Goal: Task Accomplishment & Management: Manage account settings

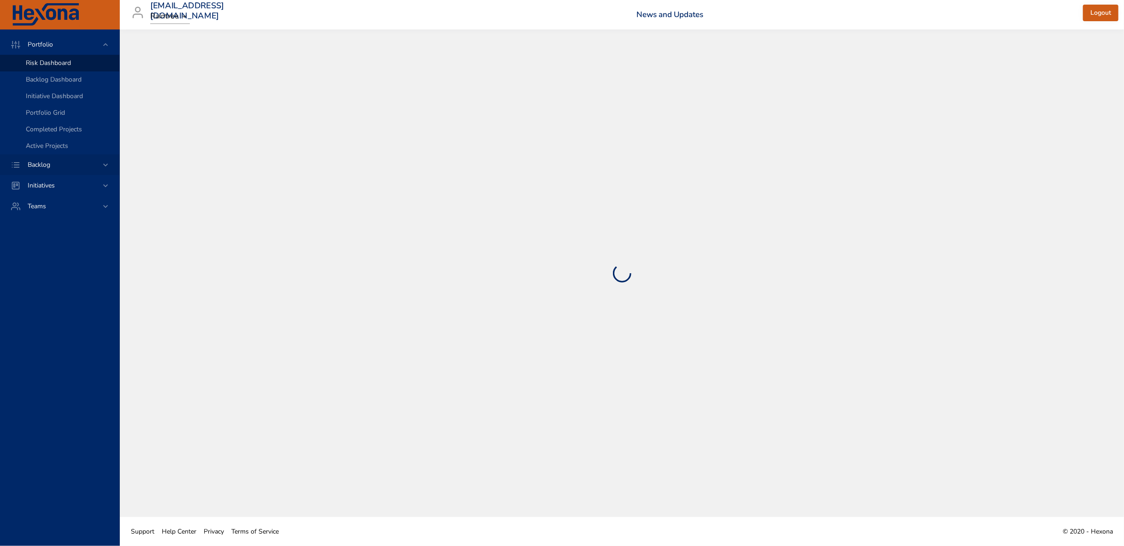
click at [107, 168] on icon at bounding box center [105, 164] width 9 height 9
click at [36, 78] on link "Backlog Details" at bounding box center [59, 84] width 119 height 17
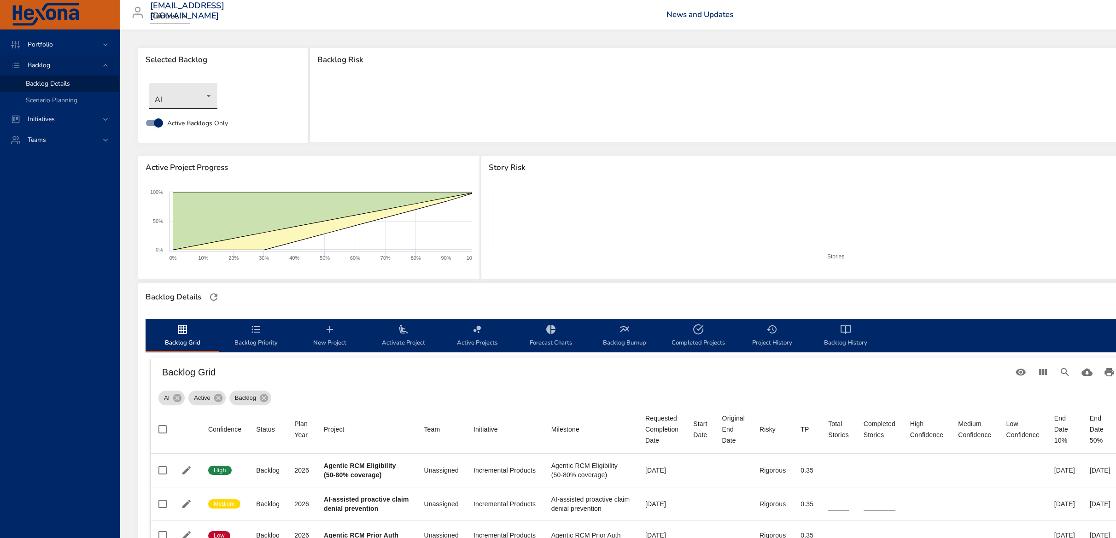
click at [164, 101] on body "Portfolio Backlog Backlog Details Scenario Planning Initiatives Teams [EMAIL_AD…" at bounding box center [558, 269] width 1116 height 538
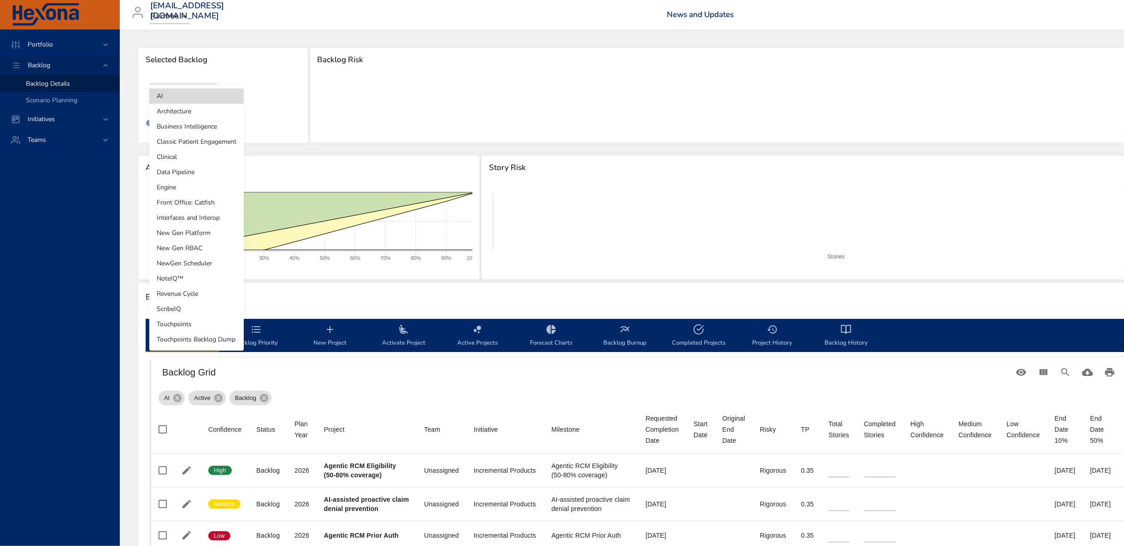
click at [220, 200] on li "Front Office: Catfish" at bounding box center [196, 202] width 94 height 15
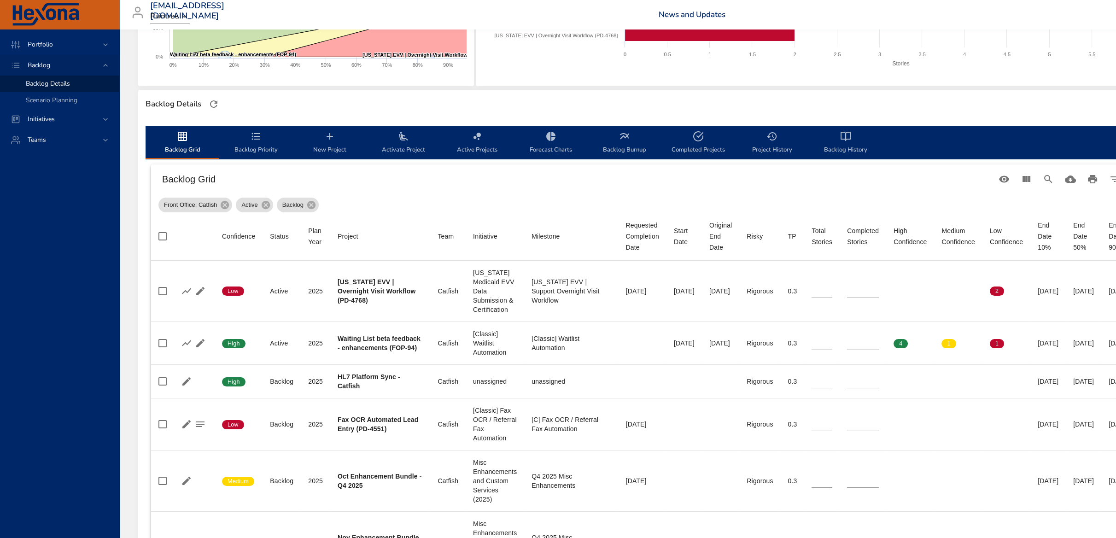
scroll to position [205, 0]
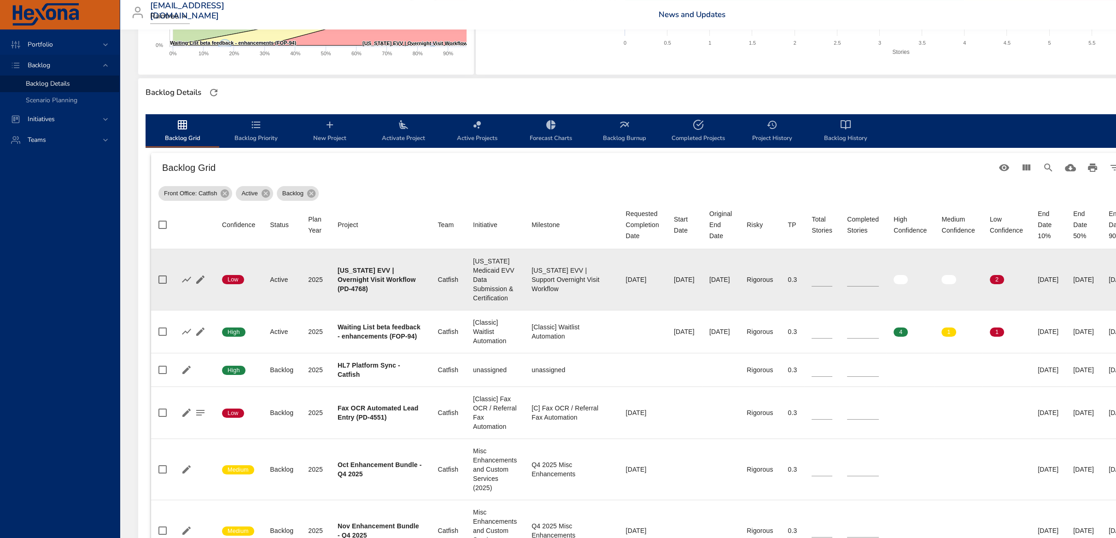
click at [879, 276] on input "*" at bounding box center [863, 280] width 32 height 14
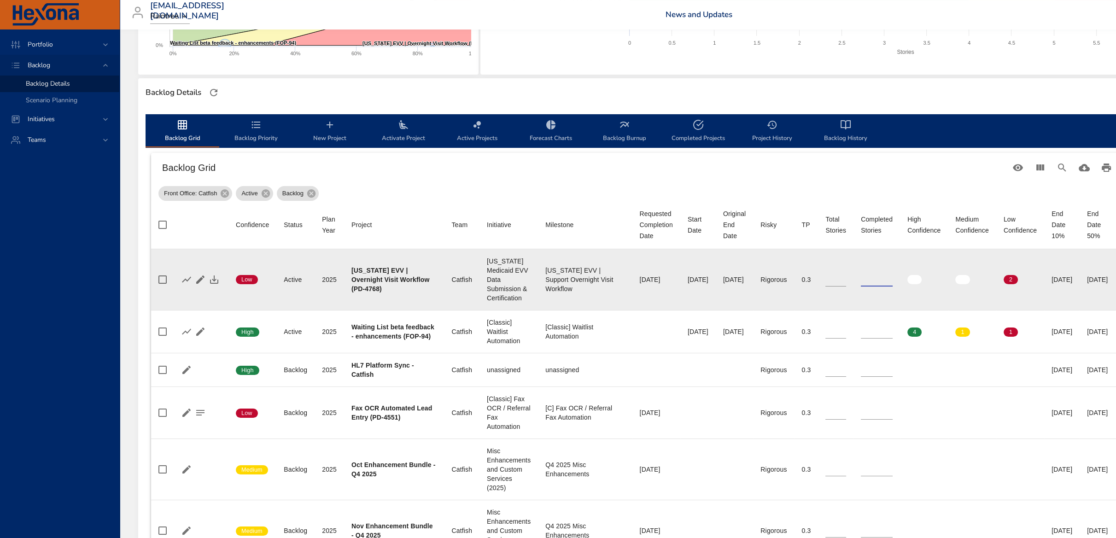
type input "*"
click at [893, 276] on input "*" at bounding box center [877, 280] width 32 height 14
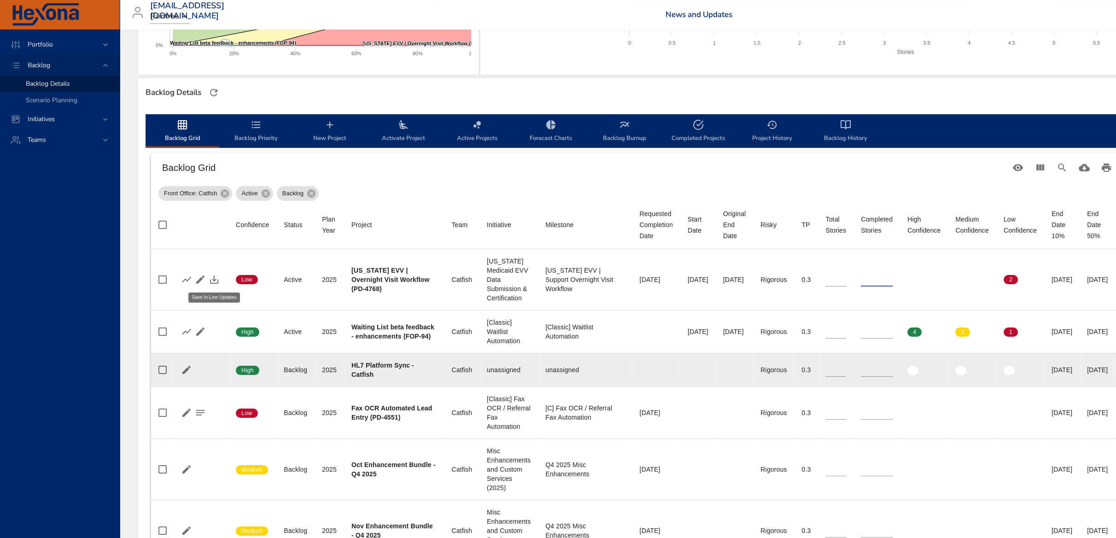
click at [220, 277] on button "button" at bounding box center [214, 280] width 14 height 14
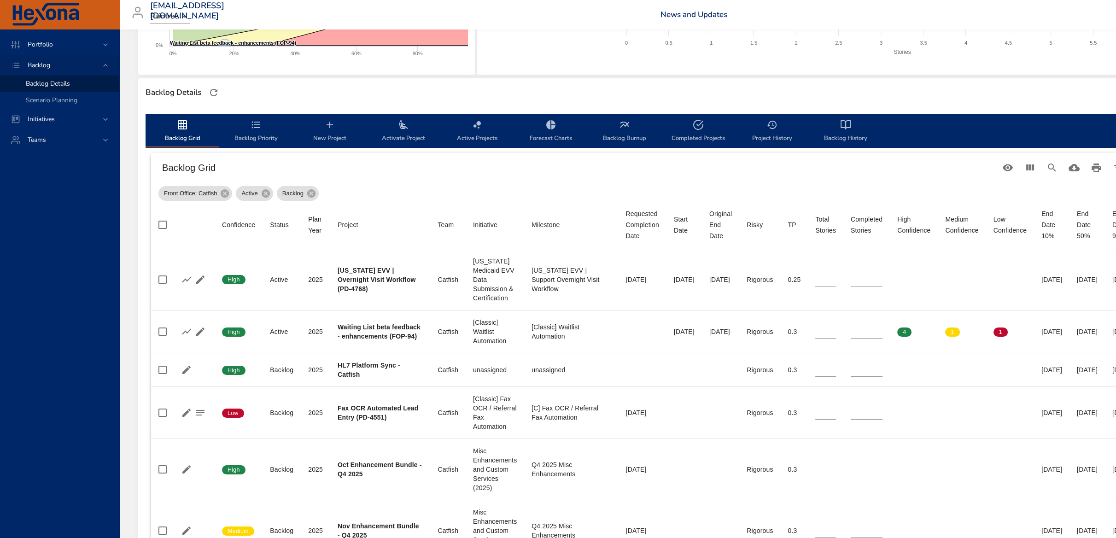
click at [393, 130] on span "Activate Project" at bounding box center [403, 131] width 63 height 24
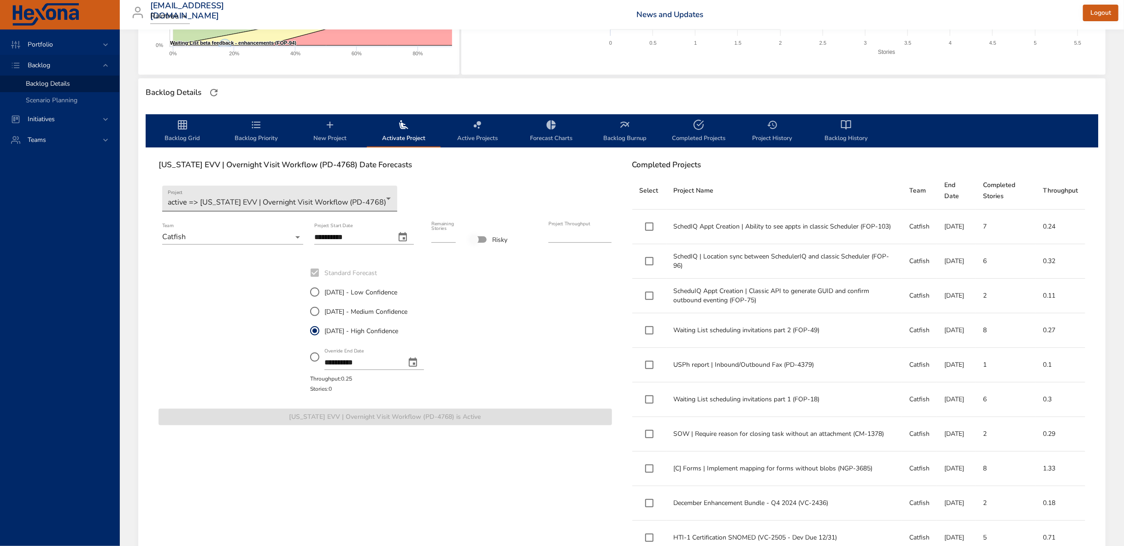
click at [282, 200] on body "Portfolio Backlog Backlog Details Scenario Planning Initiatives Teams [EMAIL_AD…" at bounding box center [562, 68] width 1124 height 546
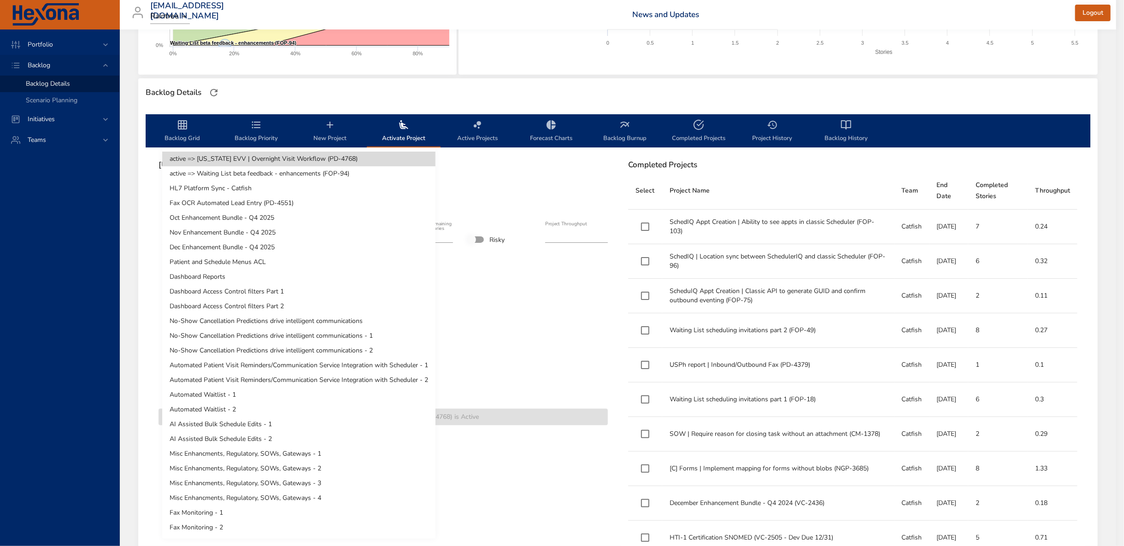
click at [529, 155] on div at bounding box center [562, 273] width 1124 height 546
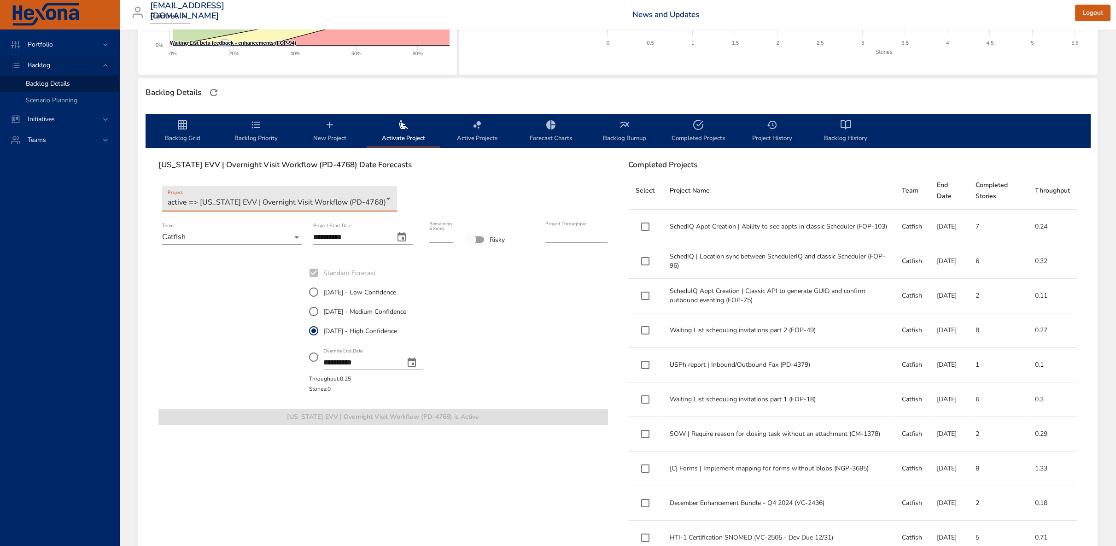
click at [262, 125] on span "Backlog Priority" at bounding box center [256, 131] width 63 height 24
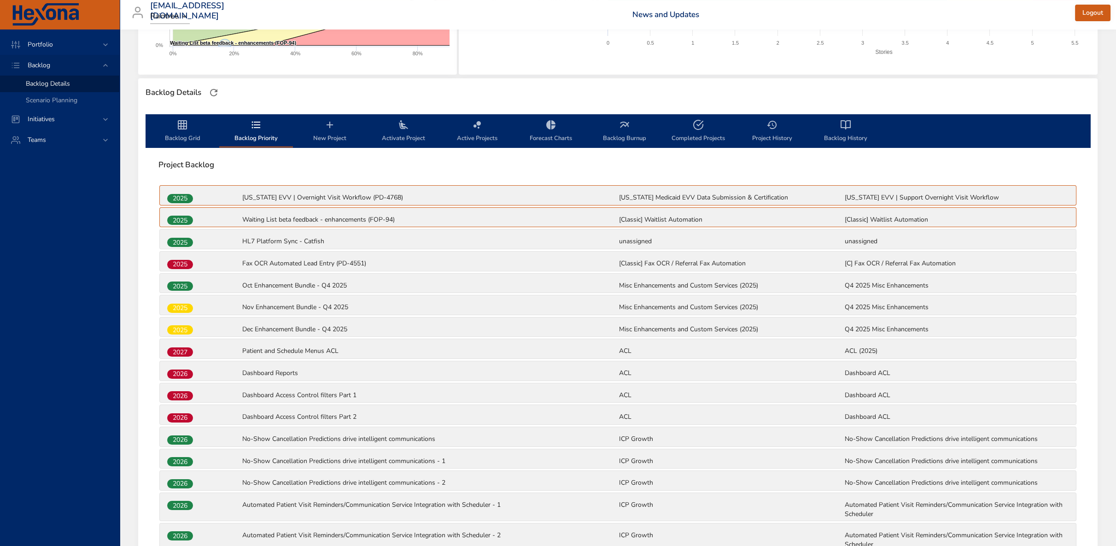
click at [158, 125] on span "Backlog Grid" at bounding box center [182, 131] width 63 height 24
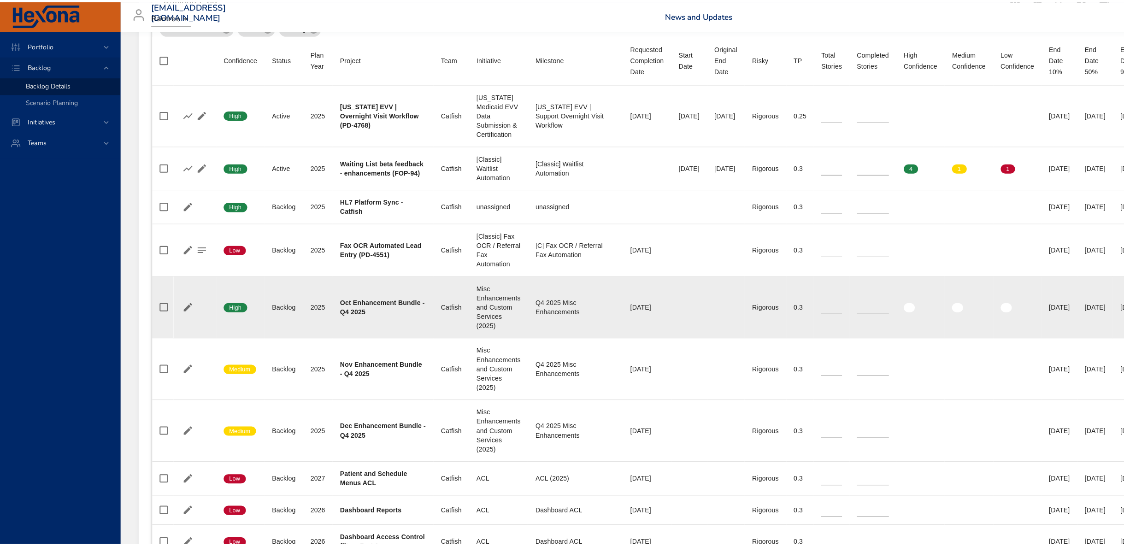
scroll to position [409, 0]
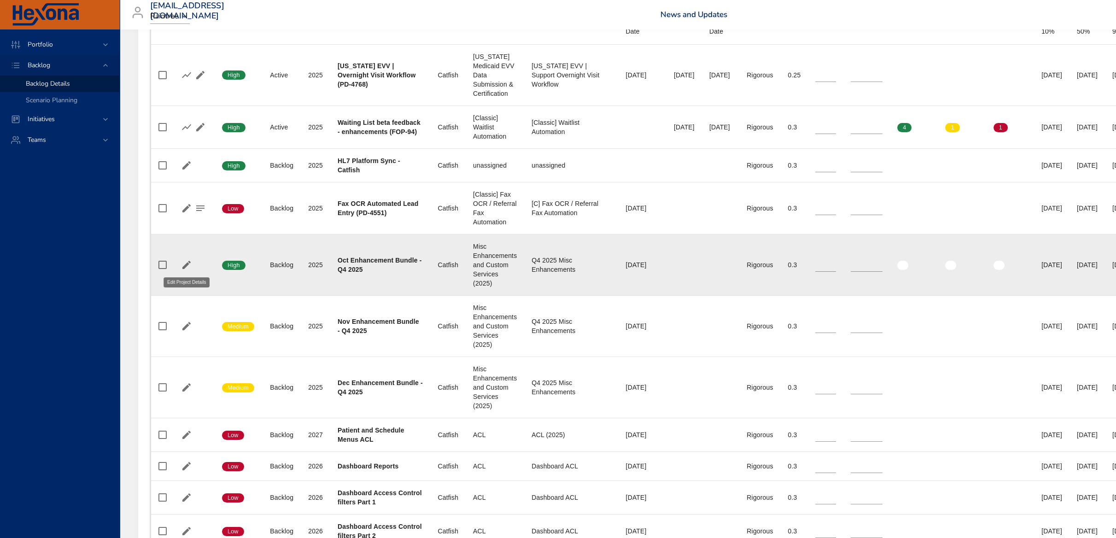
click at [190, 265] on icon "button" at bounding box center [186, 264] width 11 height 11
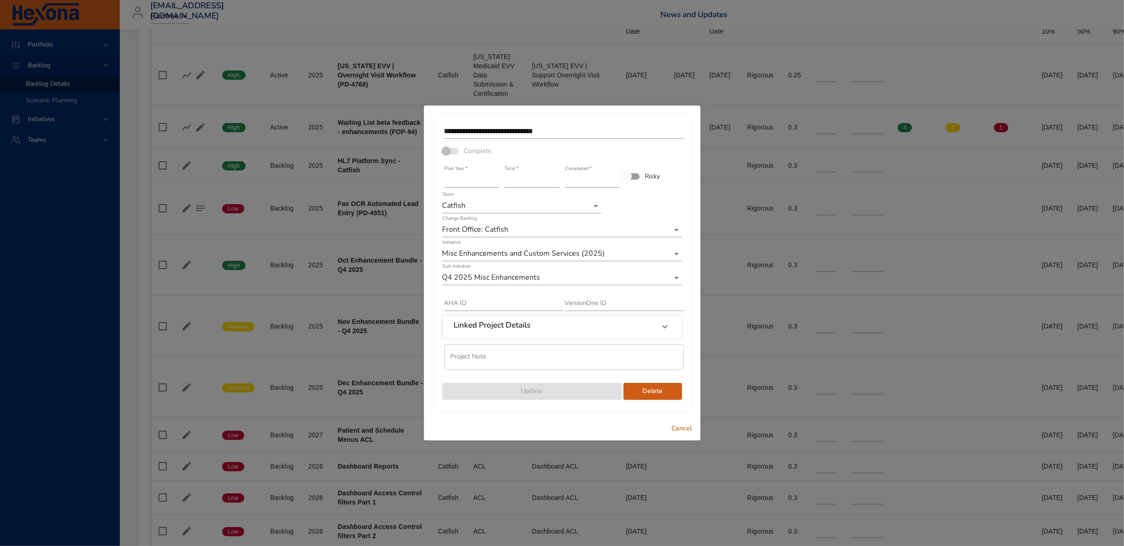
click at [514, 354] on input "text" at bounding box center [564, 357] width 240 height 26
click at [640, 387] on span "Delete" at bounding box center [653, 392] width 44 height 12
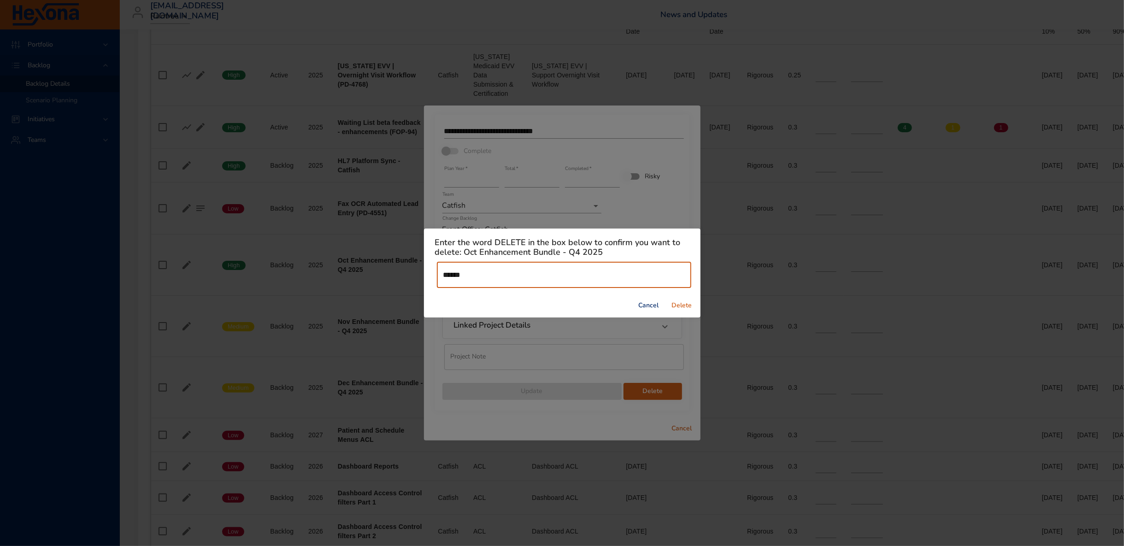
type input "******"
click at [680, 302] on span "Delete" at bounding box center [682, 306] width 22 height 12
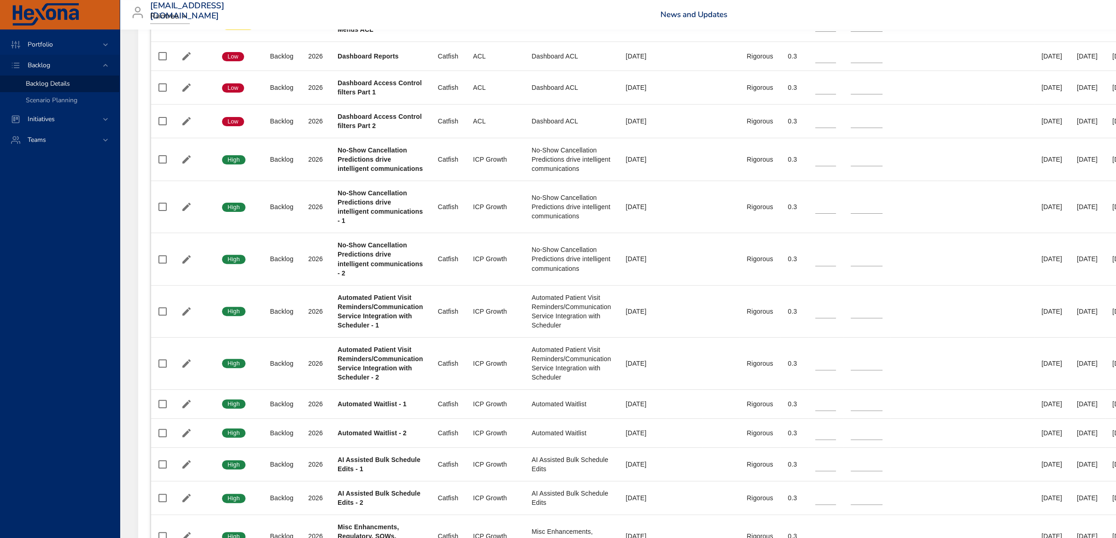
scroll to position [698, 0]
